Goal: Information Seeking & Learning: Learn about a topic

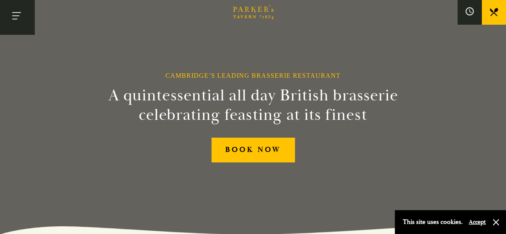
click at [18, 21] on button "Toggle navigation" at bounding box center [17, 17] width 34 height 34
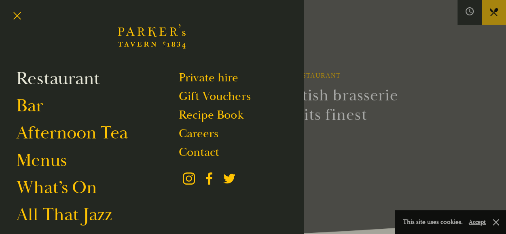
click at [62, 83] on link "Restaurant" at bounding box center [58, 78] width 84 height 23
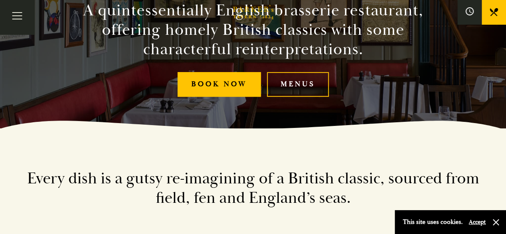
scroll to position [106, 0]
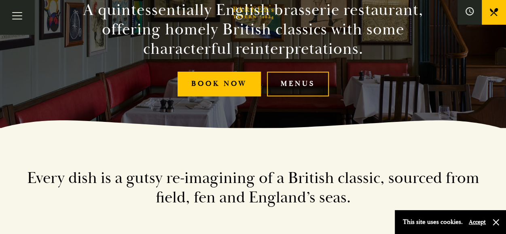
click at [312, 75] on link "Menus" at bounding box center [298, 84] width 62 height 25
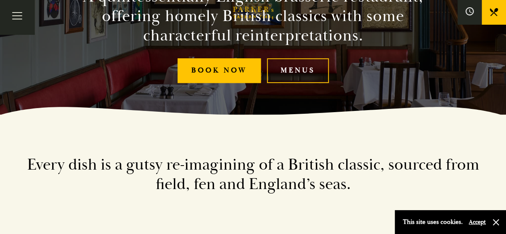
scroll to position [0, 0]
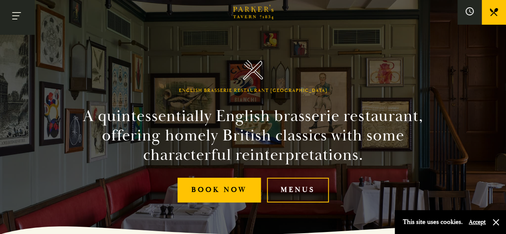
click at [13, 18] on button "Toggle navigation" at bounding box center [17, 17] width 34 height 34
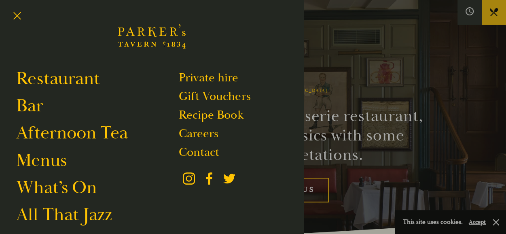
scroll to position [20, 0]
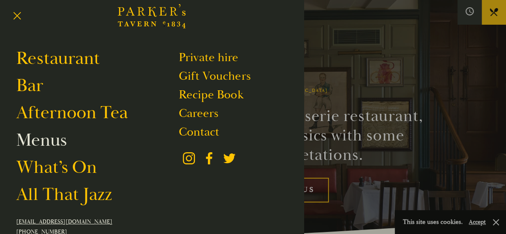
click at [32, 144] on link "Menus" at bounding box center [41, 140] width 51 height 23
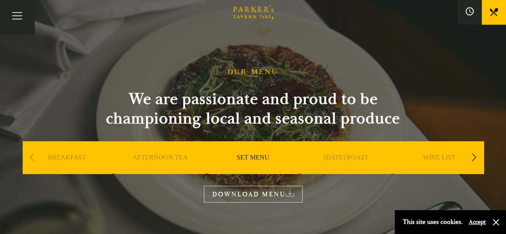
click at [474, 158] on div "Next slide" at bounding box center [474, 158] width 11 height 18
click at [476, 157] on div "Next slide" at bounding box center [474, 158] width 11 height 18
click at [439, 160] on link "DESSERT" at bounding box center [439, 169] width 28 height 32
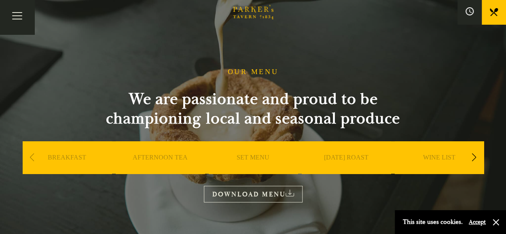
click at [473, 162] on div "Next slide" at bounding box center [474, 158] width 11 height 18
click at [473, 160] on div "Next slide" at bounding box center [474, 158] width 11 height 18
click at [337, 160] on link "DESSERT" at bounding box center [346, 169] width 28 height 32
